Goal: Task Accomplishment & Management: Manage account settings

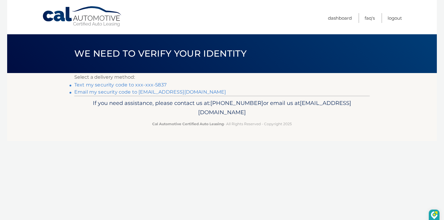
click at [91, 83] on link "Text my security code to xxx-xxx-5837" at bounding box center [120, 85] width 92 height 6
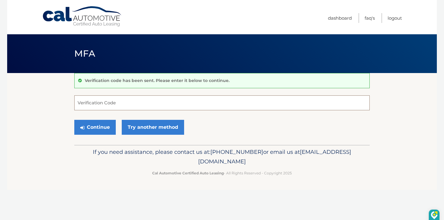
click at [133, 102] on input "Verification Code" at bounding box center [221, 102] width 295 height 15
type input "653655"
click at [104, 131] on button "Continue" at bounding box center [94, 127] width 41 height 15
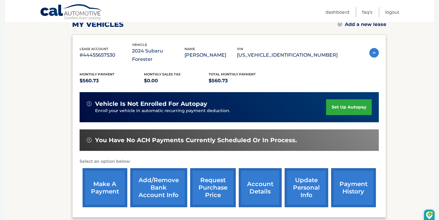
scroll to position [89, 0]
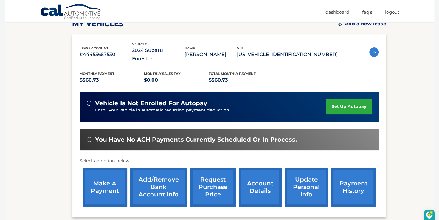
click at [105, 177] on link "make a payment" at bounding box center [105, 187] width 45 height 39
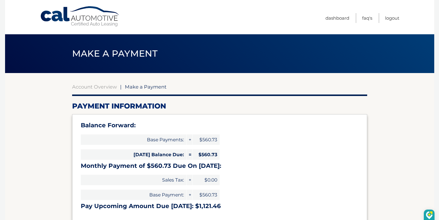
select select "ZjlmOWZlOWEtMGI2MC00NjY2LWFlN2QtYmNmZjFhN2VlZmQ1"
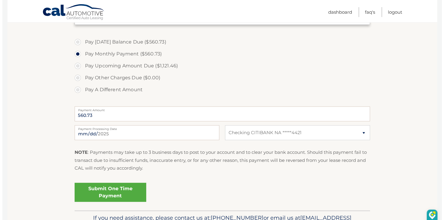
scroll to position [209, 0]
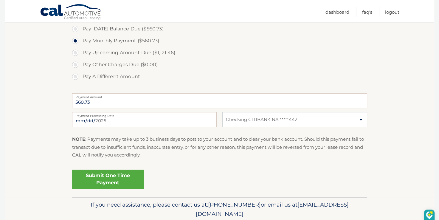
click at [107, 175] on link "Submit One Time Payment" at bounding box center [108, 179] width 72 height 19
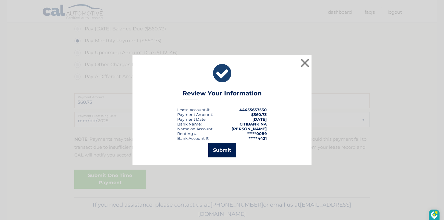
click at [223, 148] on button "Submit" at bounding box center [222, 150] width 28 height 14
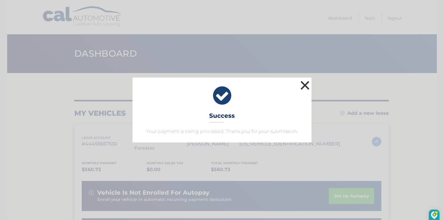
click at [303, 84] on button "×" at bounding box center [305, 85] width 12 height 12
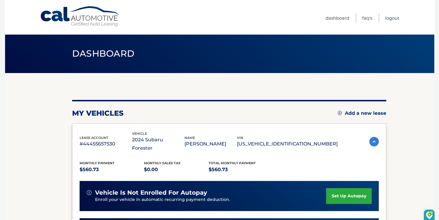
click at [392, 17] on link "Logout" at bounding box center [392, 18] width 14 height 10
